Goal: Task Accomplishment & Management: Manage account settings

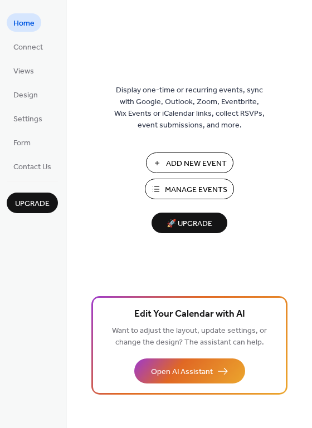
click at [204, 189] on span "Manage Events" at bounding box center [196, 190] width 62 height 12
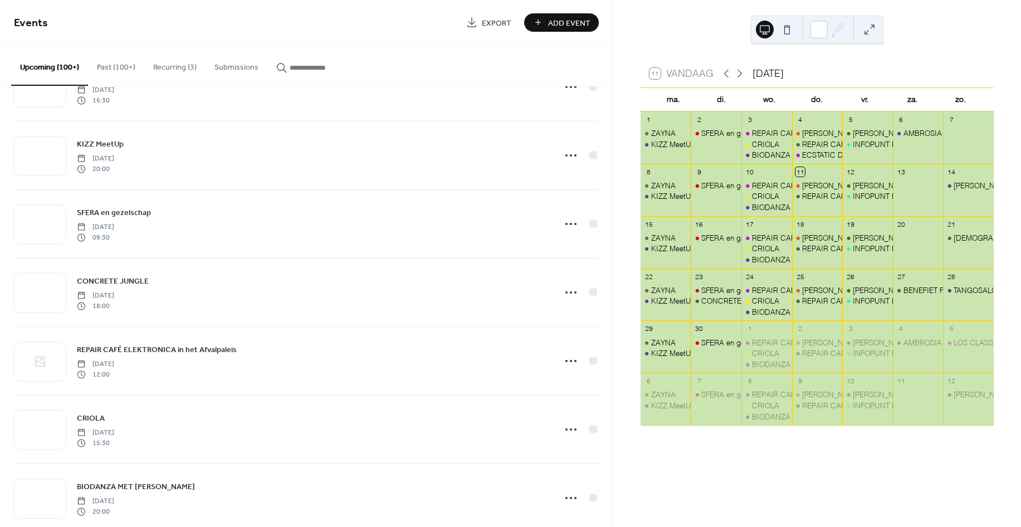
scroll to position [1188, 0]
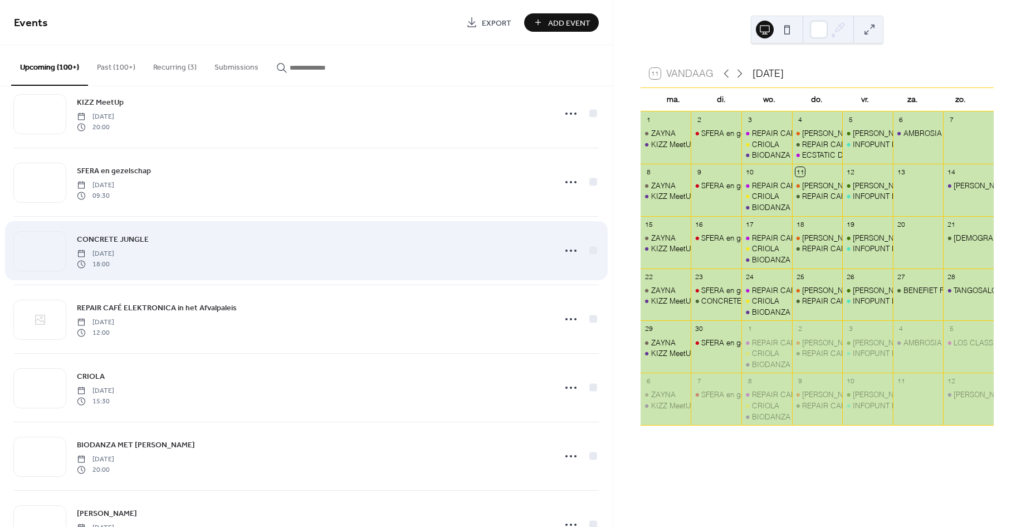
click at [84, 234] on link "CONCRETE JUNGLE" at bounding box center [113, 239] width 72 height 13
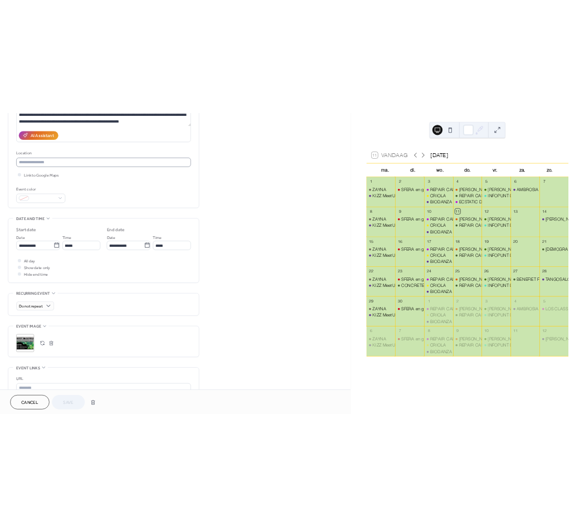
scroll to position [222, 0]
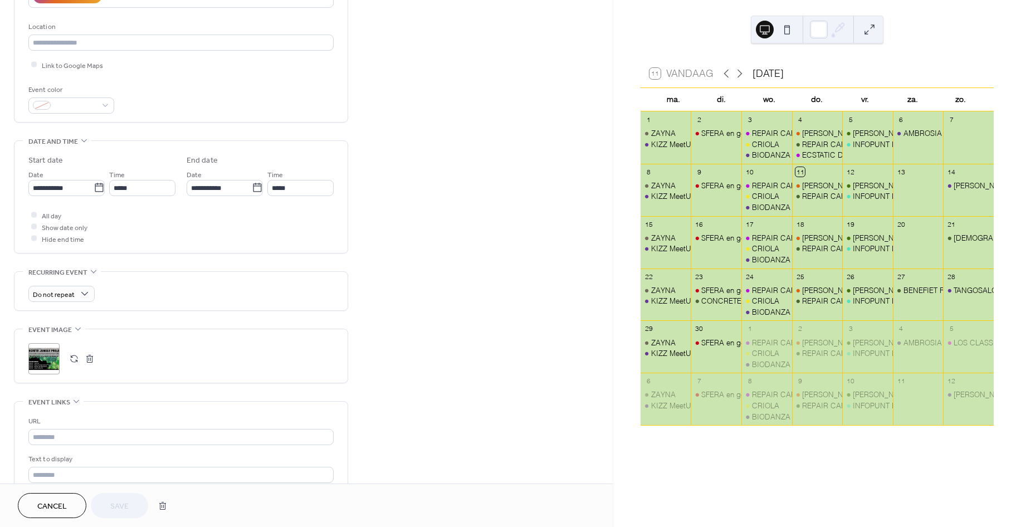
click at [87, 362] on button "button" at bounding box center [90, 359] width 16 height 16
click at [38, 351] on icon at bounding box center [44, 359] width 18 height 18
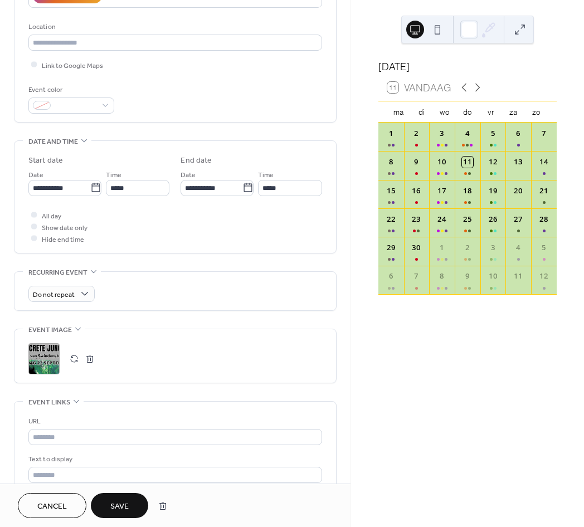
click at [116, 508] on span "Save" at bounding box center [119, 507] width 18 height 12
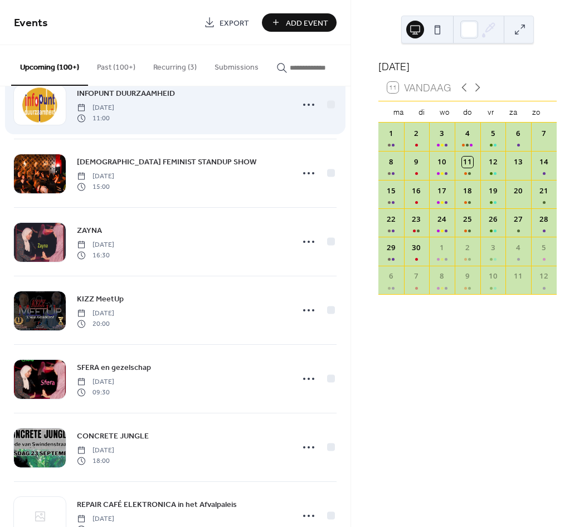
scroll to position [1039, 0]
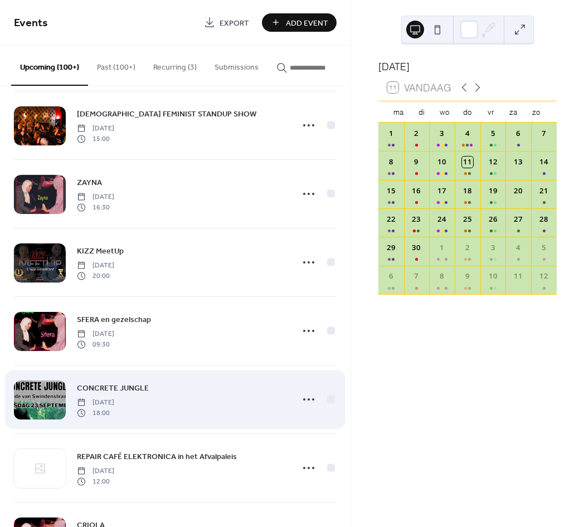
click at [46, 409] on div at bounding box center [40, 399] width 52 height 39
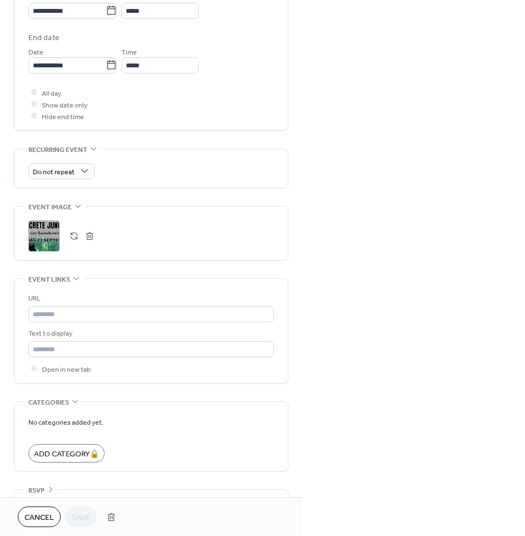
scroll to position [389, 0]
